Goal: Information Seeking & Learning: Learn about a topic

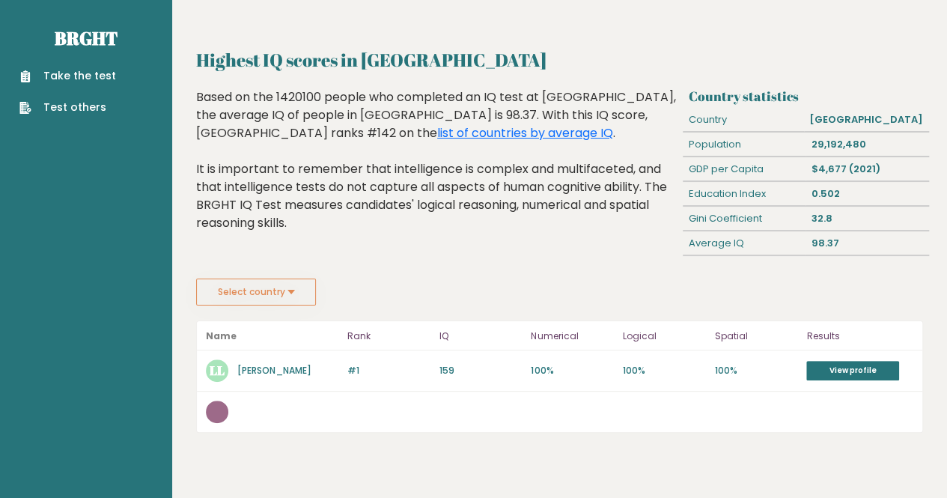
click at [267, 285] on button "Select country" at bounding box center [256, 292] width 120 height 27
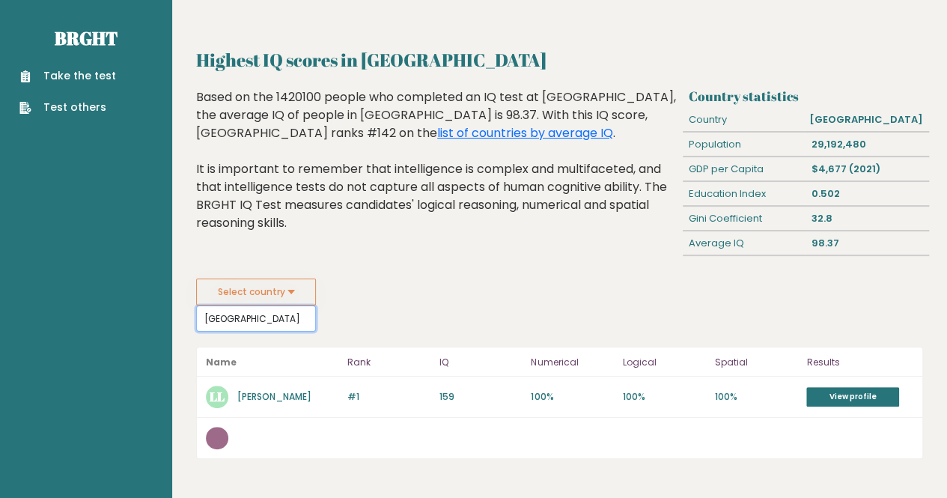
type input "[GEOGRAPHIC_DATA]"
click at [270, 300] on button "Select country" at bounding box center [256, 292] width 120 height 27
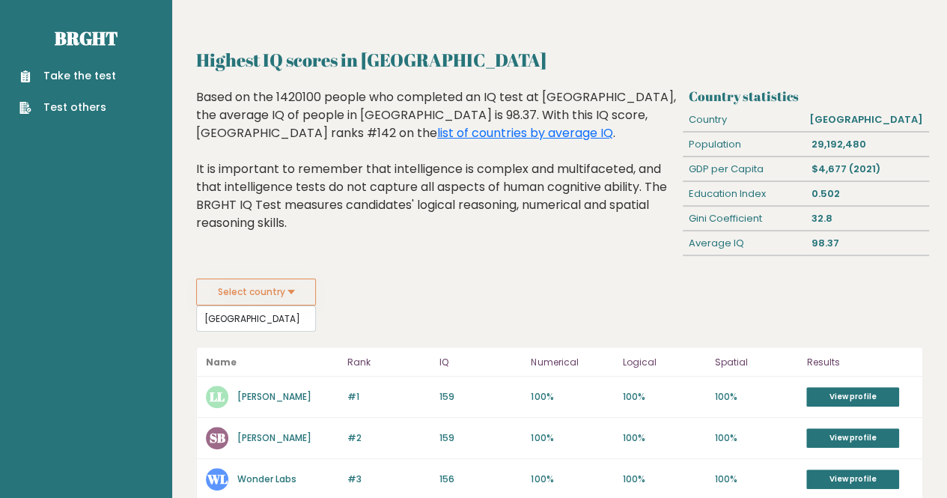
click at [413, 300] on fieldset "Select country [GEOGRAPHIC_DATA] Country [GEOGRAPHIC_DATA] [GEOGRAPHIC_DATA] [G…" at bounding box center [331, 305] width 270 height 53
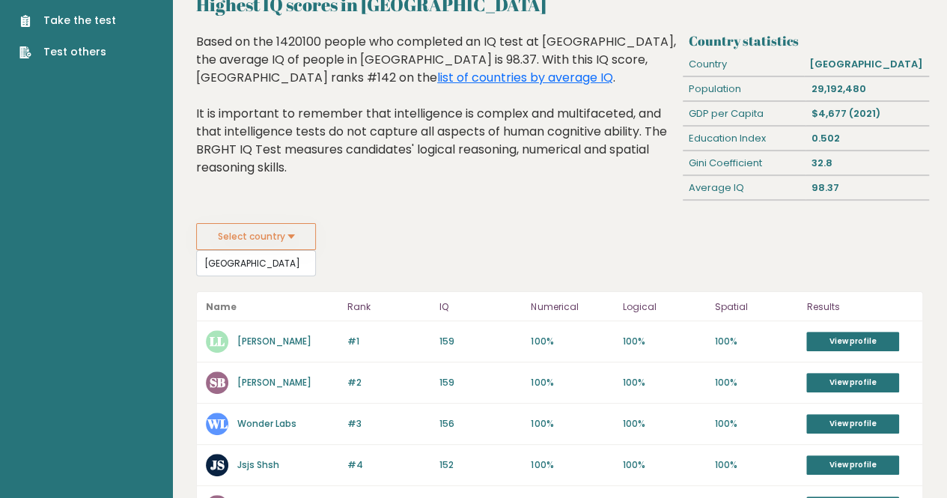
scroll to position [44, 0]
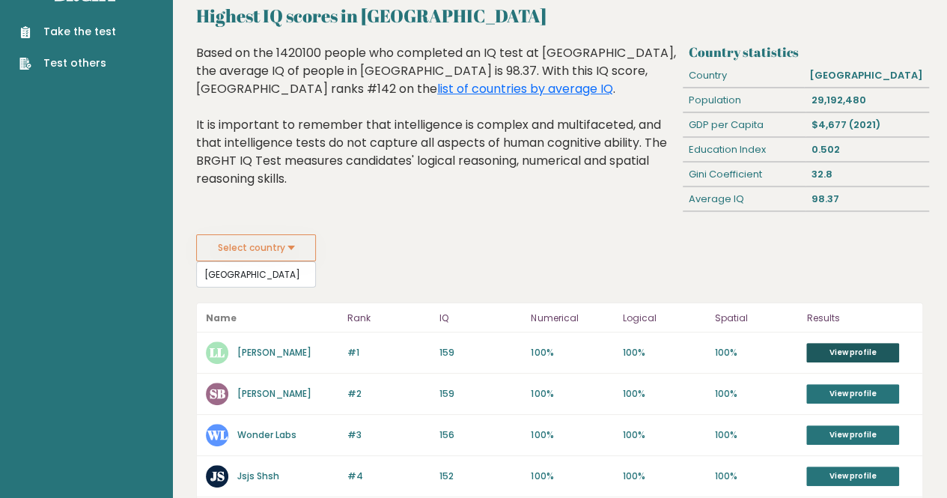
click at [880, 347] on link "View profile" at bounding box center [853, 352] width 93 height 19
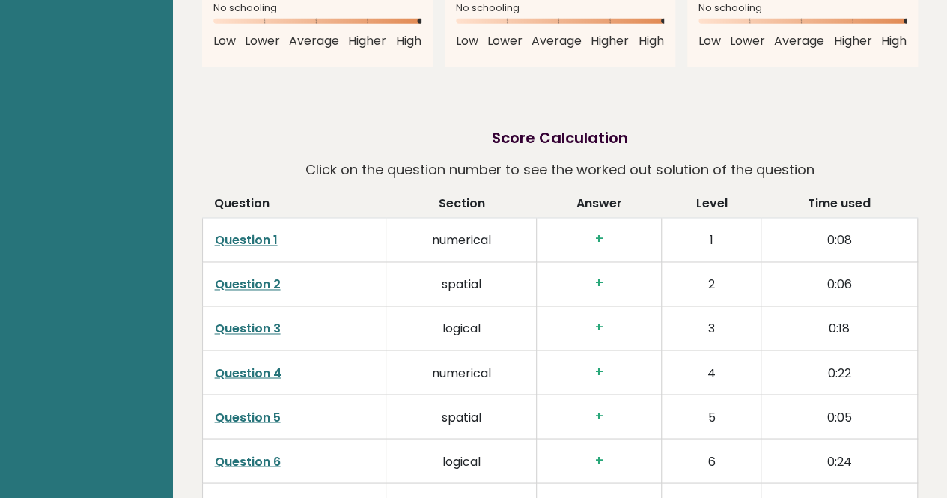
scroll to position [1078, 0]
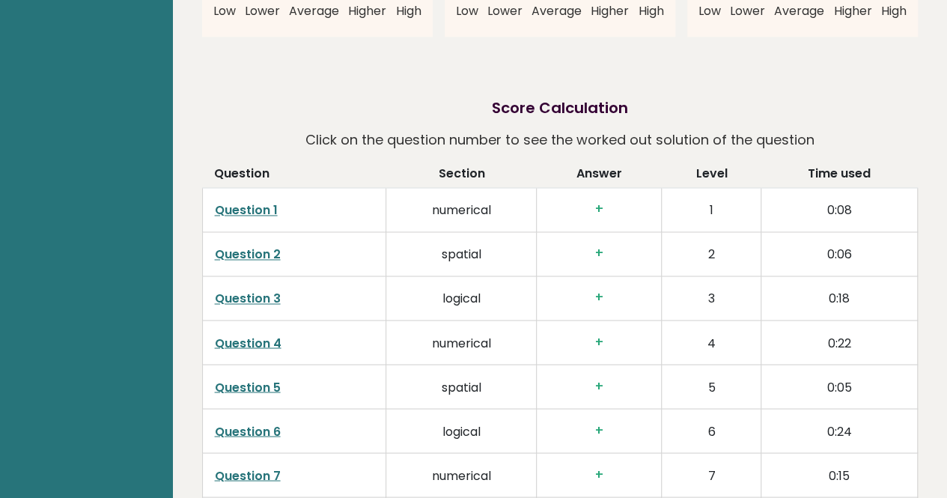
click at [272, 202] on link "Question 1" at bounding box center [246, 209] width 63 height 17
